Goal: Information Seeking & Learning: Find specific fact

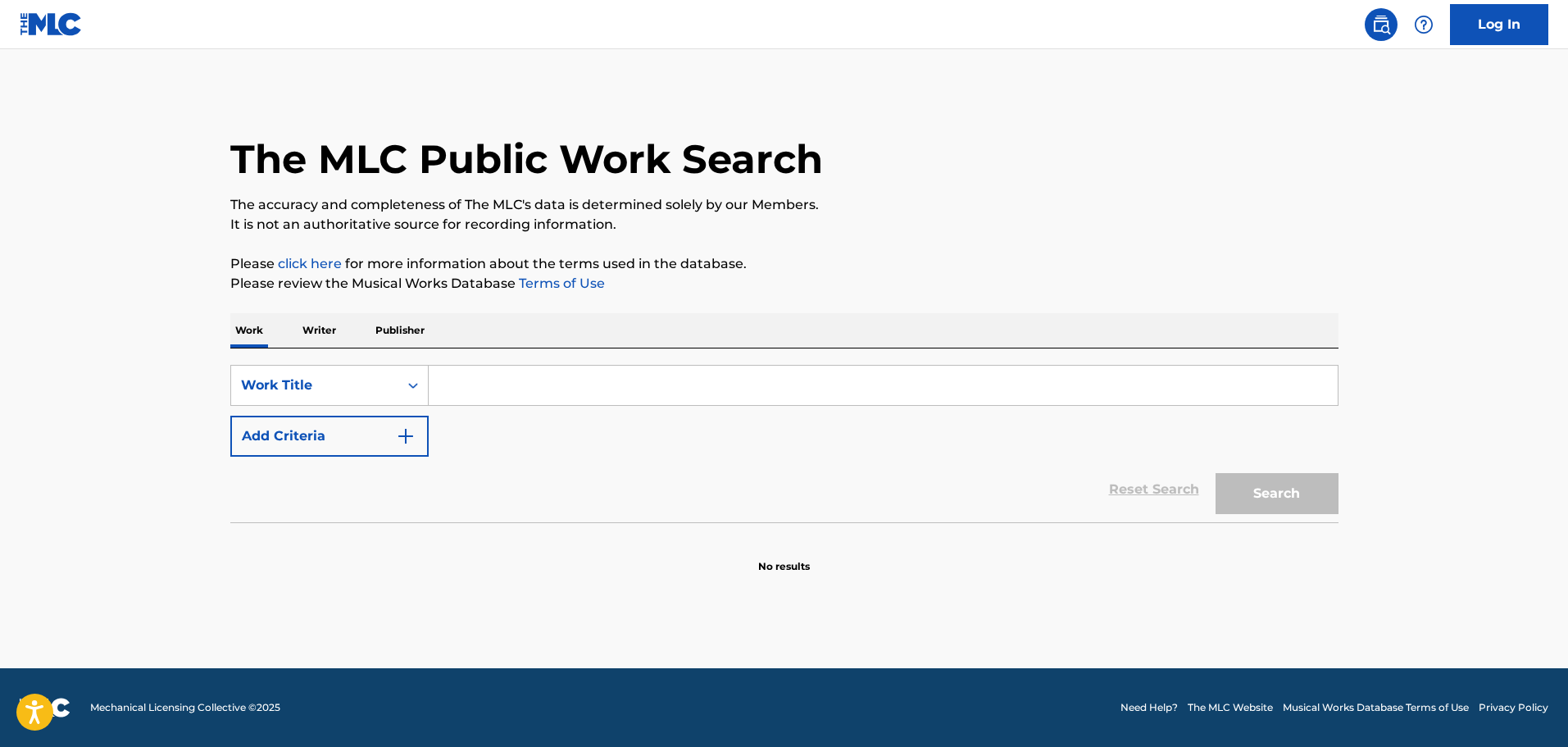
click at [416, 331] on p "Publisher" at bounding box center [399, 330] width 59 height 35
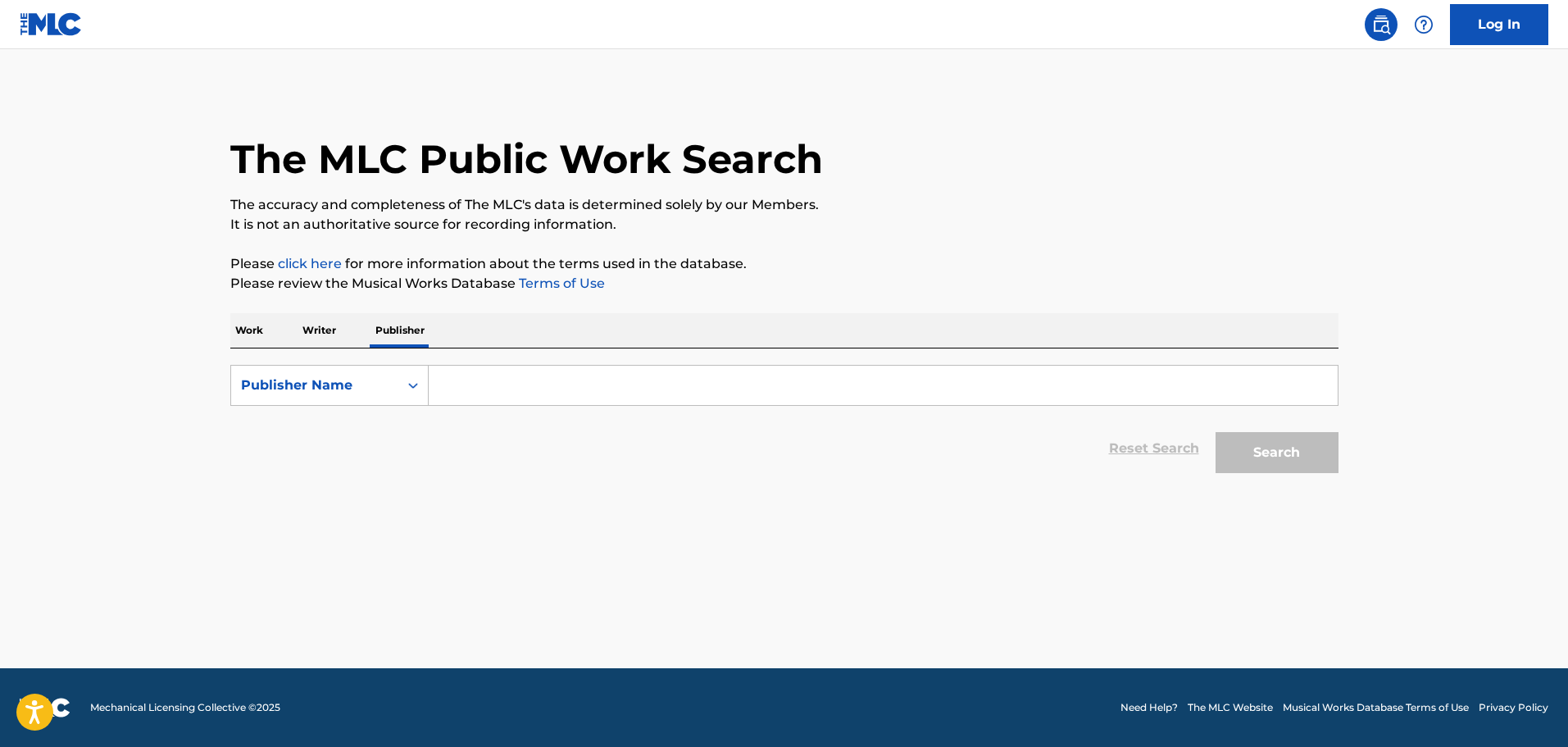
click at [502, 400] on input "Search Form" at bounding box center [883, 385] width 909 height 39
type input "sony/atv countryside"
click at [1216, 432] on button "Search" at bounding box center [1277, 453] width 123 height 41
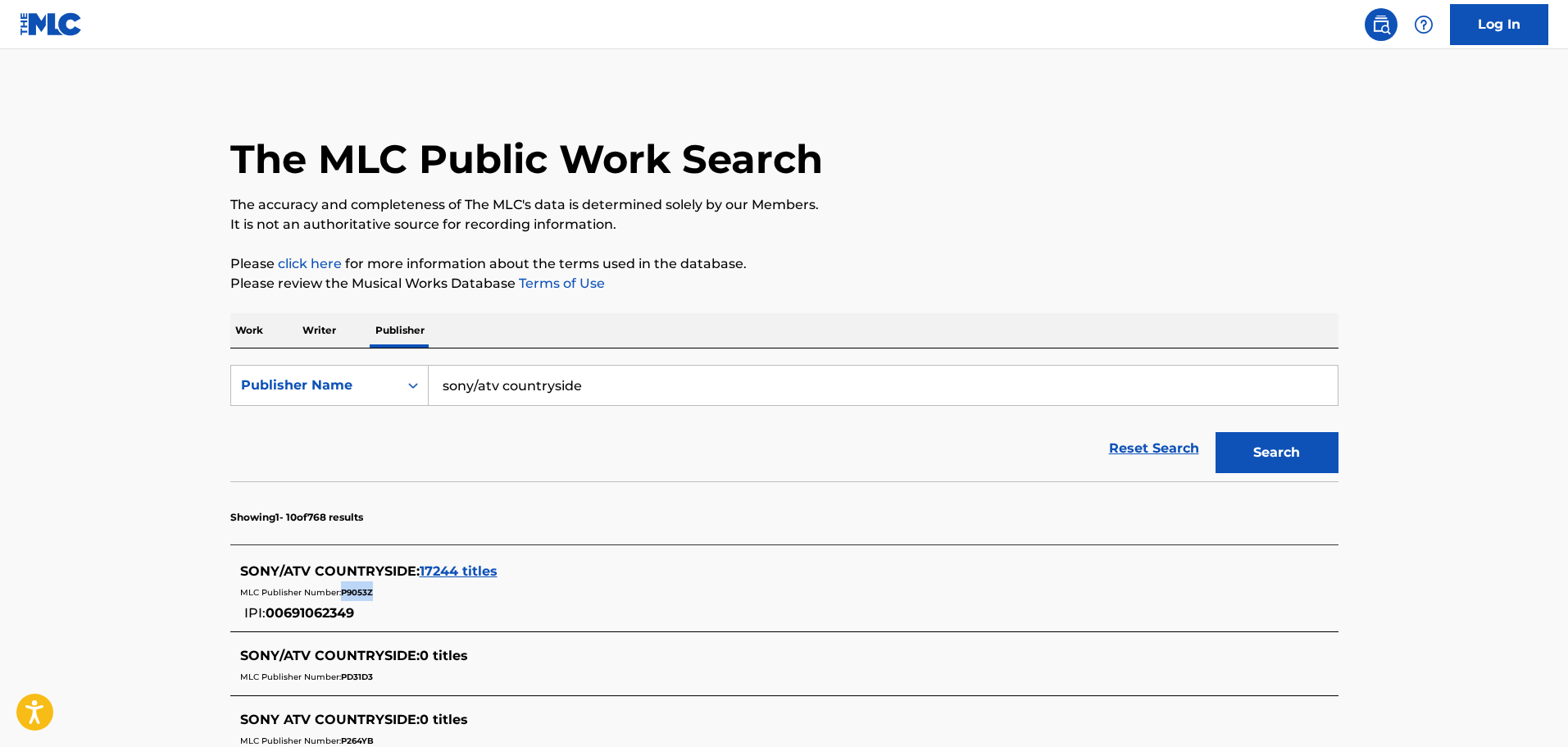
drag, startPoint x: 376, startPoint y: 592, endPoint x: 340, endPoint y: 589, distance: 36.1
click at [340, 589] on div "MLC Publisher Number: P9053Z" at bounding box center [763, 591] width 1046 height 20
copy span "P9053Z"
